Goal: Book appointment/travel/reservation

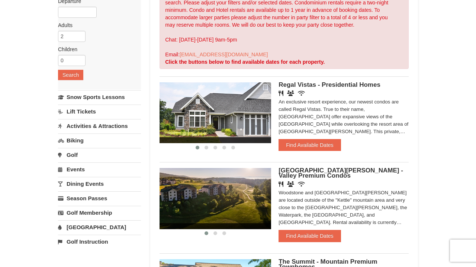
scroll to position [94, 0]
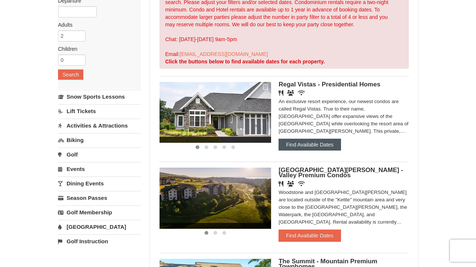
click at [301, 150] on button "Find Available Dates" at bounding box center [309, 145] width 62 height 12
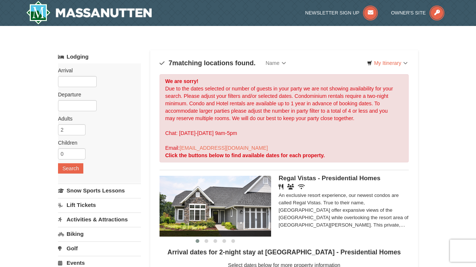
scroll to position [0, 0]
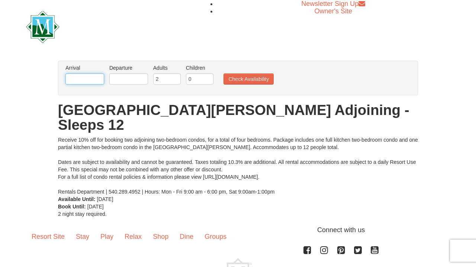
click at [81, 79] on input "text" at bounding box center [84, 79] width 39 height 11
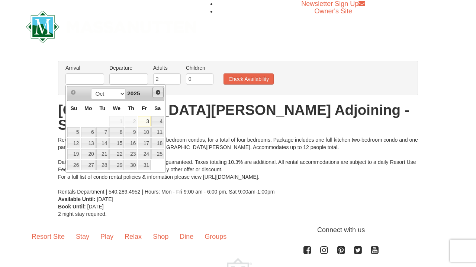
click at [160, 91] on span "Next" at bounding box center [158, 93] width 6 height 6
click at [146, 121] on link "5" at bounding box center [144, 121] width 13 height 10
type input "[DATE]"
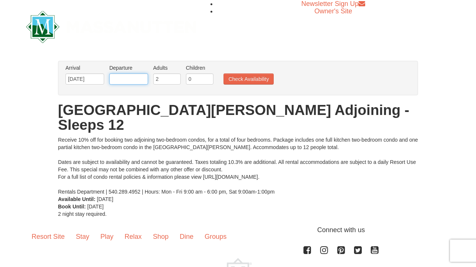
click at [129, 74] on input "text" at bounding box center [128, 79] width 39 height 11
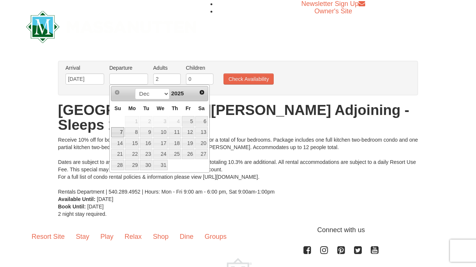
click at [123, 130] on link "7" at bounding box center [117, 132] width 13 height 10
type input "[DATE]"
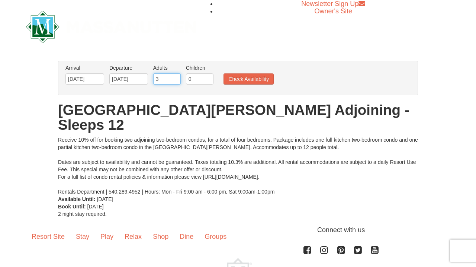
click at [176, 79] on input "3" at bounding box center [166, 79] width 27 height 11
type input "4"
click at [176, 79] on input "4" at bounding box center [166, 79] width 27 height 11
click at [209, 78] on input "1" at bounding box center [199, 79] width 27 height 11
click at [209, 78] on input "2" at bounding box center [199, 79] width 27 height 11
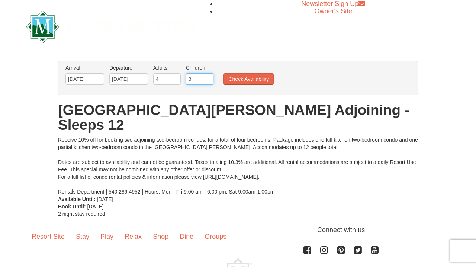
click at [209, 78] on input "3" at bounding box center [199, 79] width 27 height 11
type input "4"
click at [209, 78] on input "4" at bounding box center [199, 79] width 27 height 11
click at [245, 80] on button "Check Availability" at bounding box center [248, 79] width 50 height 11
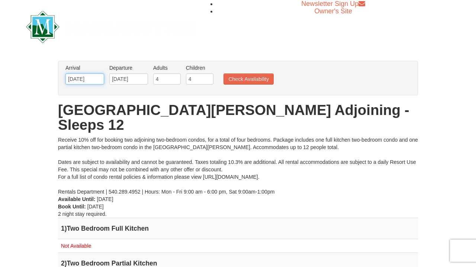
click at [84, 75] on input "[DATE]" at bounding box center [84, 79] width 39 height 11
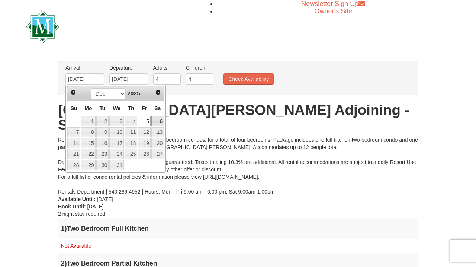
click at [157, 119] on link "6" at bounding box center [157, 121] width 13 height 10
type input "12/06/2025"
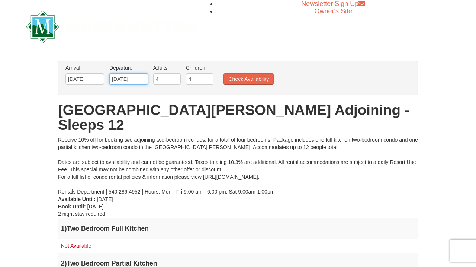
click at [139, 77] on input "12/07/2025" at bounding box center [128, 79] width 39 height 11
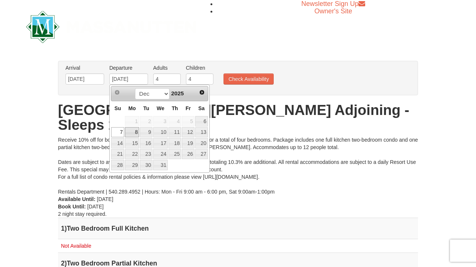
click at [135, 131] on link "8" at bounding box center [132, 132] width 14 height 10
type input "12/08/2025"
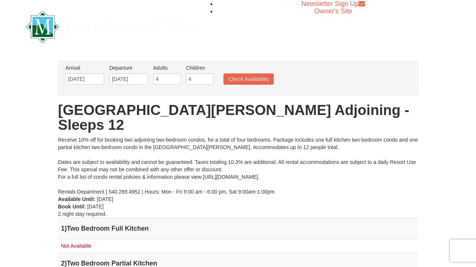
click at [246, 87] on ul "Arrival Please format dates MM/DD/YYYY Please format dates MM/DD/YYYY 12/06/202…" at bounding box center [234, 76] width 341 height 24
click at [246, 82] on button "Check Availability" at bounding box center [248, 79] width 50 height 11
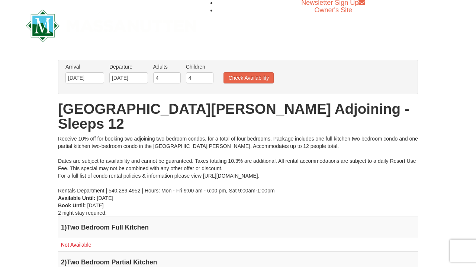
scroll to position [2, 0]
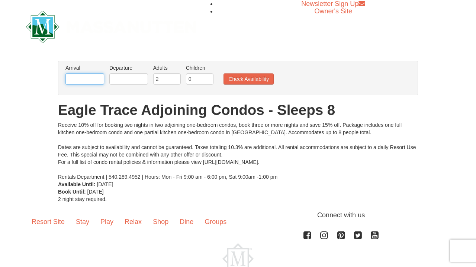
click at [78, 83] on input "text" at bounding box center [84, 79] width 39 height 11
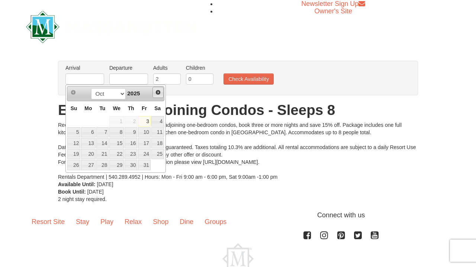
click at [156, 94] on span "Next" at bounding box center [158, 93] width 6 height 6
click at [149, 122] on link "5" at bounding box center [144, 121] width 13 height 10
type input "[DATE]"
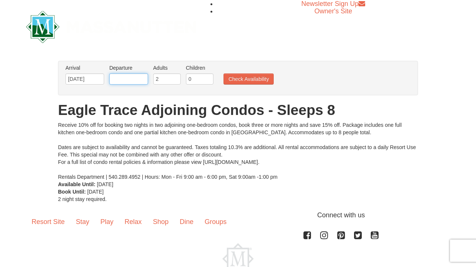
click at [133, 74] on input "text" at bounding box center [128, 79] width 39 height 11
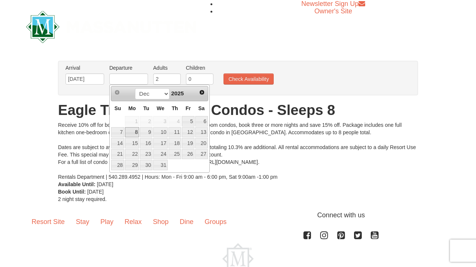
click at [122, 131] on link "7" at bounding box center [117, 132] width 13 height 10
type input "[DATE]"
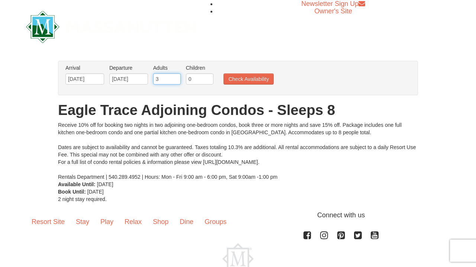
click at [176, 77] on input "3" at bounding box center [166, 79] width 27 height 11
type input "4"
click at [176, 77] on input "4" at bounding box center [166, 79] width 27 height 11
click at [209, 78] on input "1" at bounding box center [199, 79] width 27 height 11
click at [209, 78] on input "2" at bounding box center [199, 79] width 27 height 11
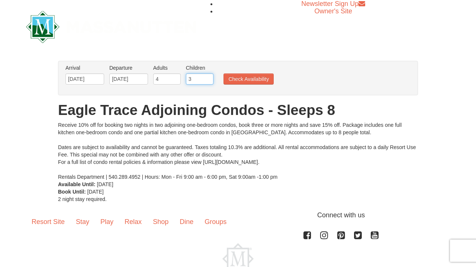
click at [209, 76] on input "3" at bounding box center [199, 79] width 27 height 11
type input "4"
click at [209, 76] on input "4" at bounding box center [199, 79] width 27 height 11
click at [230, 77] on button "Check Availability" at bounding box center [248, 79] width 50 height 11
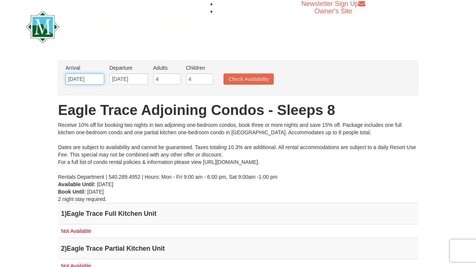
click at [82, 80] on input "[DATE]" at bounding box center [84, 79] width 39 height 11
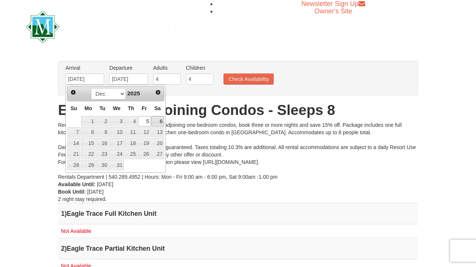
click at [157, 121] on link "6" at bounding box center [157, 121] width 13 height 10
type input "[DATE]"
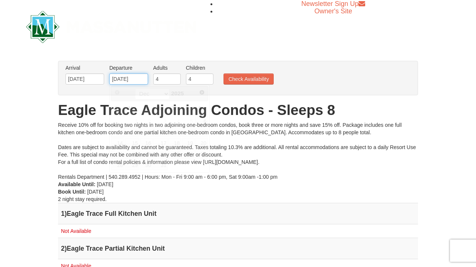
click at [132, 80] on input "12/07/2025" at bounding box center [128, 79] width 39 height 11
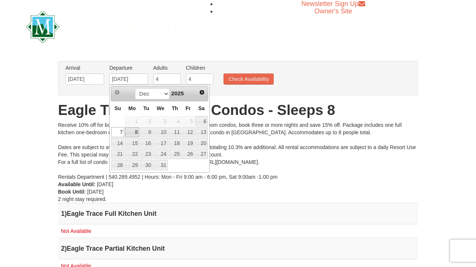
click at [133, 134] on link "8" at bounding box center [132, 132] width 14 height 10
type input "[DATE]"
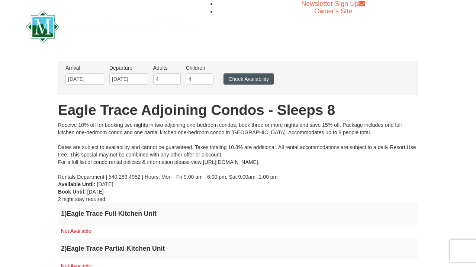
click at [243, 78] on button "Check Availability" at bounding box center [248, 79] width 50 height 11
click at [175, 81] on input "3" at bounding box center [166, 79] width 27 height 11
type input "2"
click at [175, 81] on input "2" at bounding box center [166, 79] width 27 height 11
click at [209, 80] on input "3" at bounding box center [199, 79] width 27 height 11
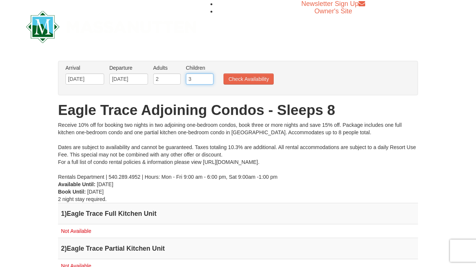
type input "2"
click at [209, 80] on input "2" at bounding box center [199, 79] width 27 height 11
click at [245, 81] on button "Check Availability" at bounding box center [248, 79] width 50 height 11
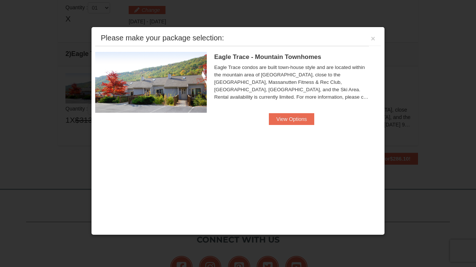
scroll to position [227, 0]
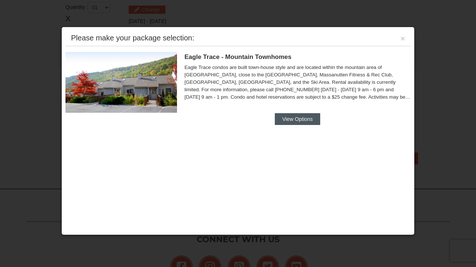
click at [285, 123] on button "View Options" at bounding box center [297, 119] width 45 height 12
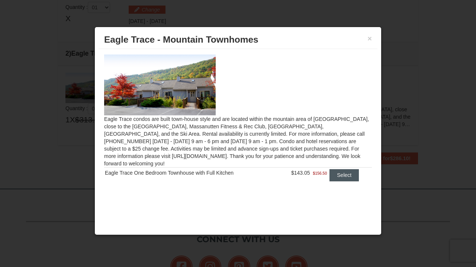
click at [338, 169] on button "Select" at bounding box center [343, 175] width 29 height 12
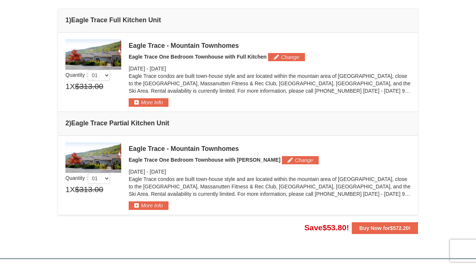
scroll to position [187, 0]
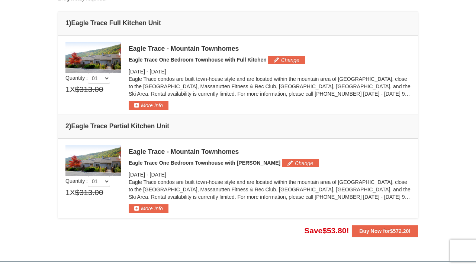
click at [107, 55] on img at bounding box center [93, 57] width 56 height 30
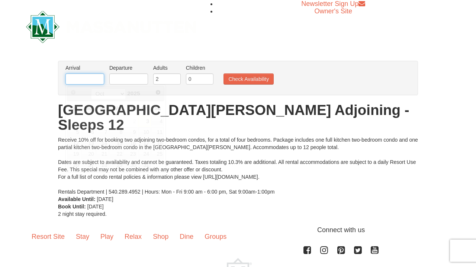
click at [88, 82] on input "text" at bounding box center [84, 79] width 39 height 11
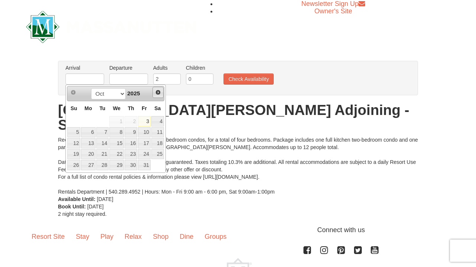
click at [161, 91] on span "Next" at bounding box center [158, 93] width 6 height 6
click at [147, 121] on link "5" at bounding box center [144, 121] width 13 height 10
type input "[DATE]"
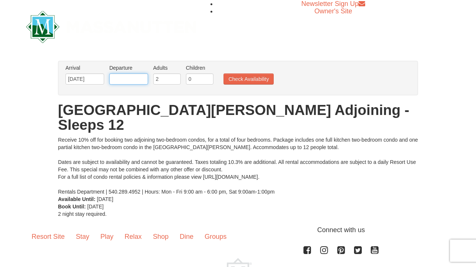
click at [130, 79] on input "text" at bounding box center [128, 79] width 39 height 11
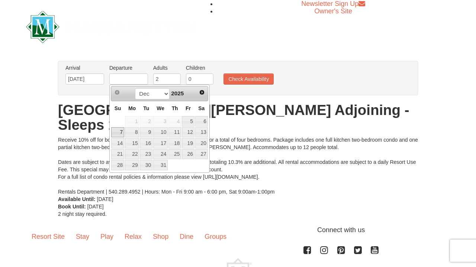
click at [120, 131] on link "7" at bounding box center [117, 132] width 13 height 10
type input "[DATE]"
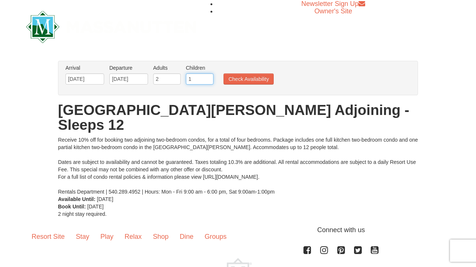
click at [210, 78] on input "1" at bounding box center [199, 79] width 27 height 11
type input "2"
click at [210, 78] on input "2" at bounding box center [199, 79] width 27 height 11
click at [240, 80] on button "Check Availability" at bounding box center [248, 79] width 50 height 11
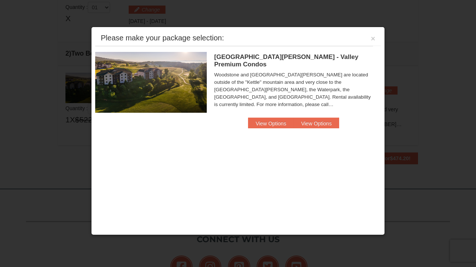
scroll to position [227, 0]
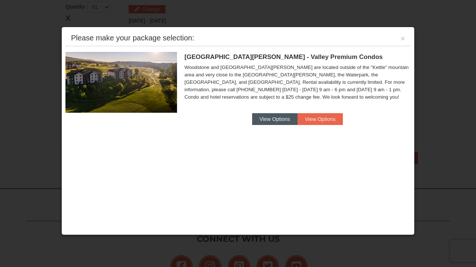
click at [269, 115] on button "View Options" at bounding box center [274, 119] width 45 height 12
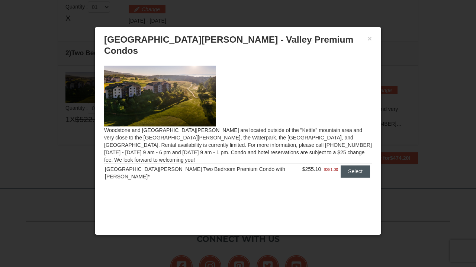
click at [340, 166] on button "Select" at bounding box center [354, 172] width 29 height 12
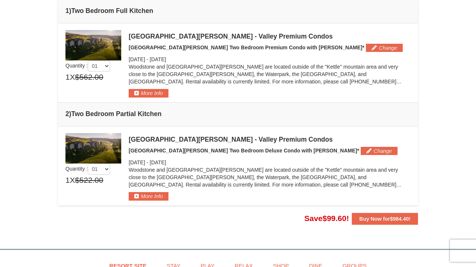
scroll to position [198, 0]
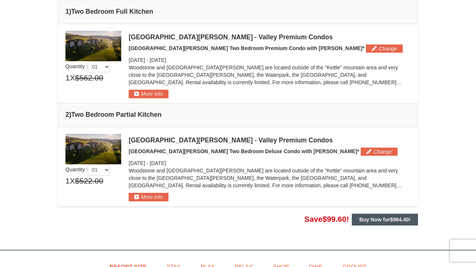
click at [379, 220] on strong "Buy Now for $984.40 !" at bounding box center [384, 220] width 51 height 6
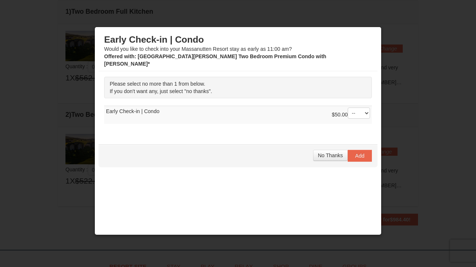
click at [36, 46] on div at bounding box center [238, 133] width 476 height 267
click at [344, 150] on button "No Thanks" at bounding box center [330, 155] width 35 height 11
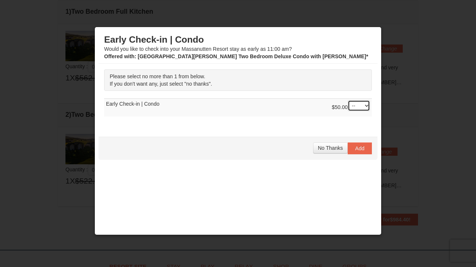
select select "1"
click at [358, 145] on button "Add" at bounding box center [359, 149] width 24 height 12
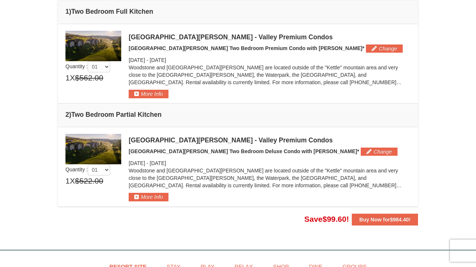
click at [144, 97] on div at bounding box center [238, 133] width 476 height 267
click at [138, 96] on div at bounding box center [238, 133] width 476 height 267
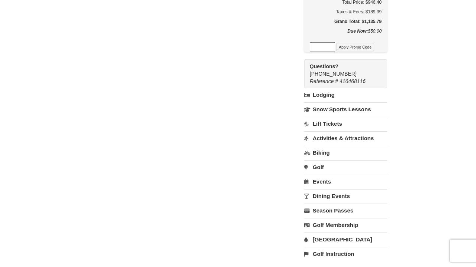
scroll to position [273, 0]
click at [328, 89] on link "Lodging" at bounding box center [345, 95] width 83 height 13
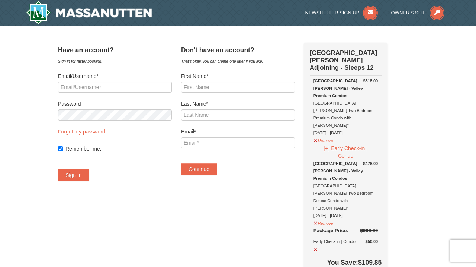
scroll to position [0, 0]
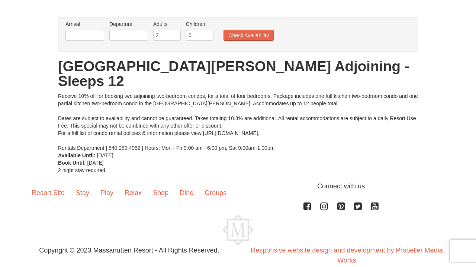
scroll to position [42, 0]
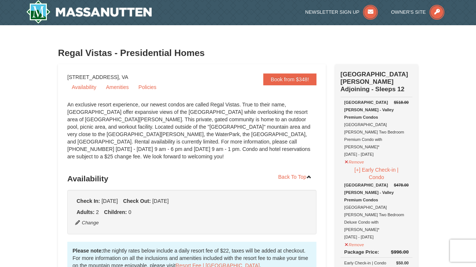
scroll to position [1, 0]
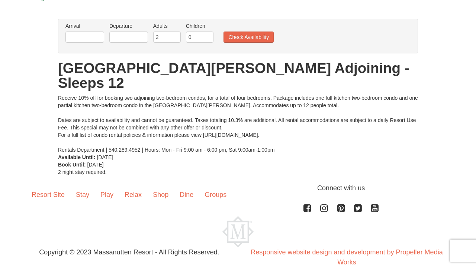
scroll to position [42, 0]
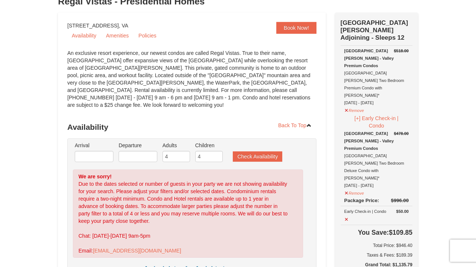
scroll to position [52, 0]
click at [185, 152] on input "3" at bounding box center [175, 156] width 27 height 11
type input "2"
click at [185, 152] on input "2" at bounding box center [175, 156] width 27 height 11
click at [218, 153] on input "3" at bounding box center [208, 156] width 27 height 11
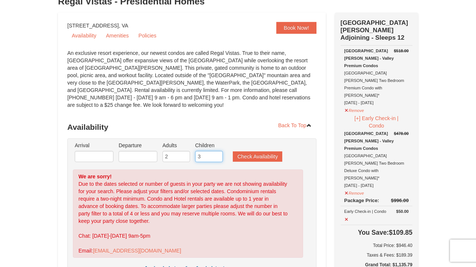
type input "2"
click at [218, 153] on input "2" at bounding box center [208, 156] width 27 height 11
click at [93, 151] on input "text" at bounding box center [94, 156] width 39 height 11
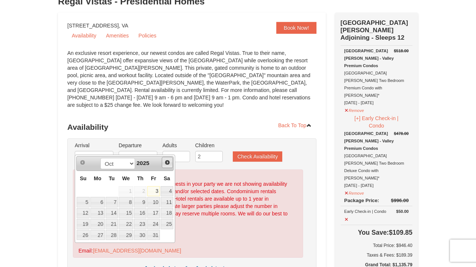
click at [167, 163] on span "Next" at bounding box center [167, 163] width 6 height 6
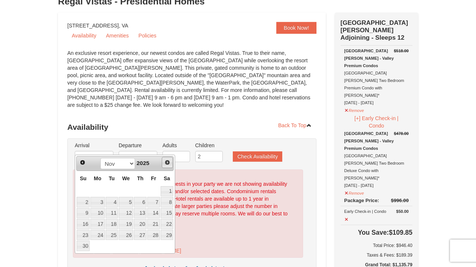
click at [167, 163] on span "Next" at bounding box center [167, 163] width 6 height 6
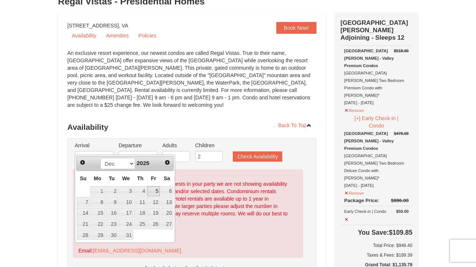
click at [156, 193] on link "5" at bounding box center [153, 192] width 13 height 10
type input "[DATE]"
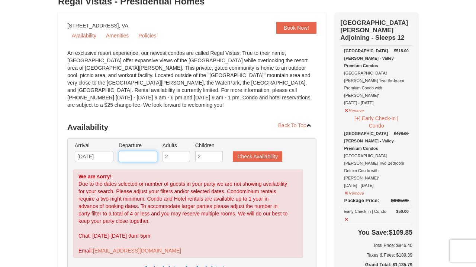
click at [137, 151] on input "text" at bounding box center [138, 156] width 39 height 11
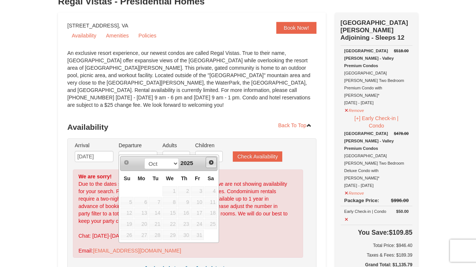
click at [213, 164] on span "Next" at bounding box center [211, 163] width 6 height 6
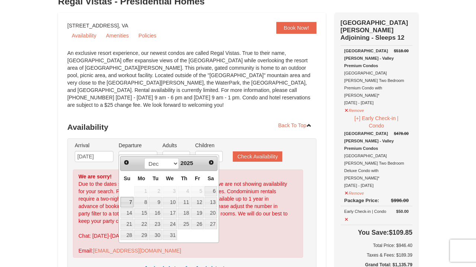
click at [133, 200] on link "7" at bounding box center [126, 202] width 13 height 10
type input "[DATE]"
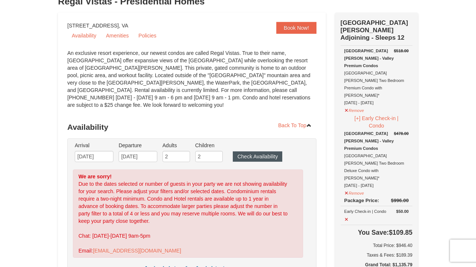
click at [266, 152] on button "Check Availability" at bounding box center [257, 157] width 49 height 10
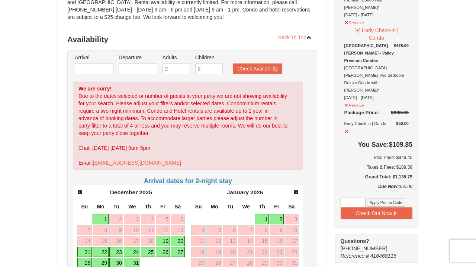
scroll to position [139, 0]
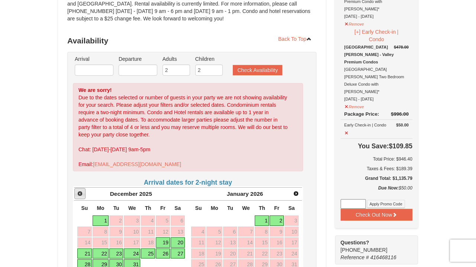
click at [81, 191] on span "Prev" at bounding box center [80, 194] width 6 height 6
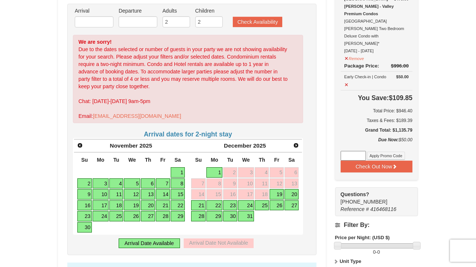
scroll to position [188, 0]
click at [181, 211] on link "29" at bounding box center [178, 216] width 14 height 10
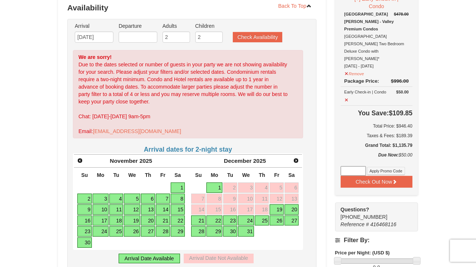
scroll to position [172, 0]
click at [164, 227] on link "28" at bounding box center [163, 232] width 14 height 10
type input "[DATE]"
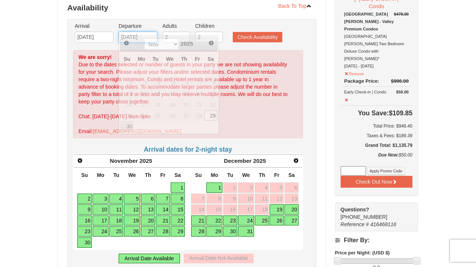
click at [135, 32] on input "11/29/2025" at bounding box center [138, 37] width 39 height 11
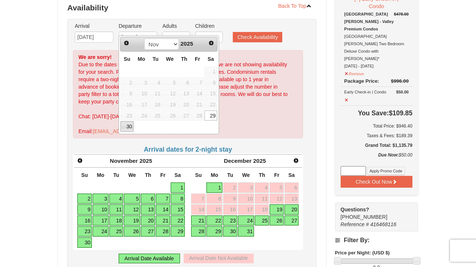
click at [130, 123] on link "30" at bounding box center [126, 126] width 13 height 10
type input "[DATE]"
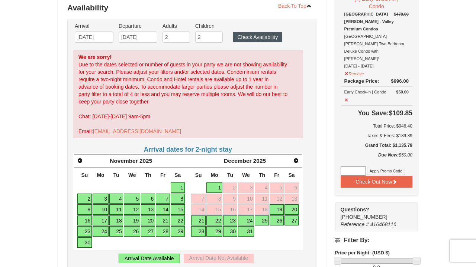
click at [267, 32] on button "Check Availability" at bounding box center [257, 37] width 49 height 10
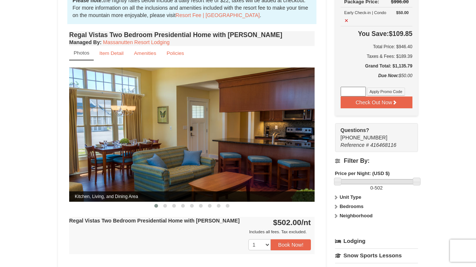
scroll to position [251, 0]
